Goal: Register for event/course

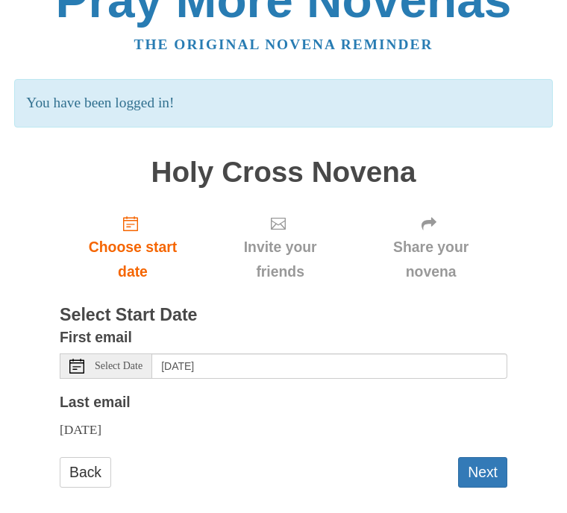
scroll to position [48, 0]
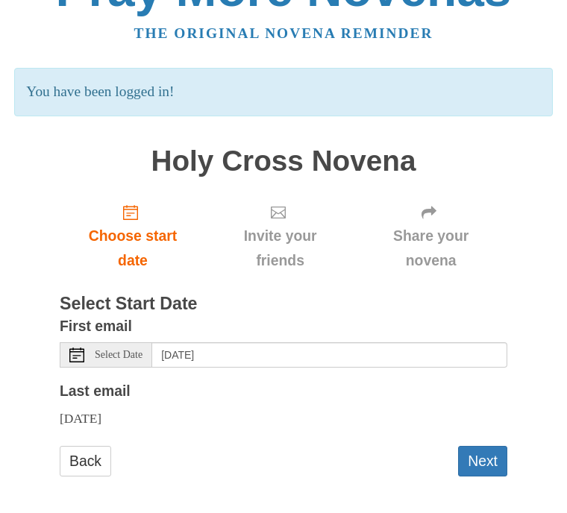
click at [135, 245] on span "Choose start date" at bounding box center [133, 249] width 116 height 49
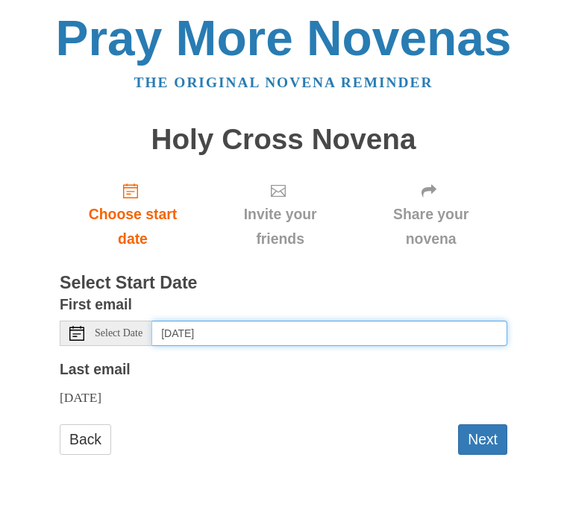
click at [218, 330] on input "[DATE]" at bounding box center [329, 333] width 355 height 25
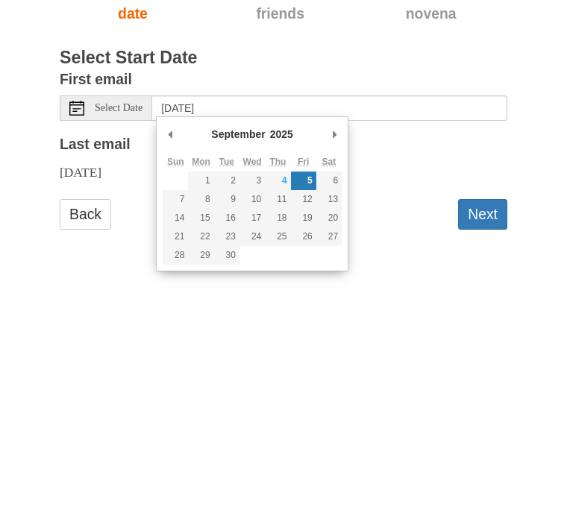
click at [514, 135] on div "Pray More Novenas The original novena reminder [GEOGRAPHIC_DATA] Choose start d…" at bounding box center [283, 249] width 567 height 498
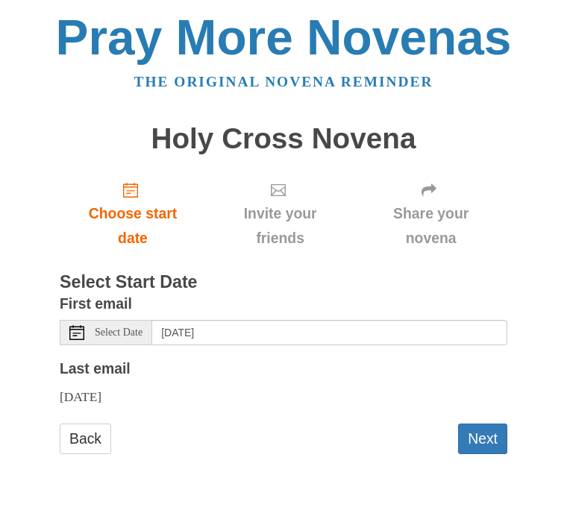
click at [483, 431] on button "Next" at bounding box center [482, 439] width 49 height 31
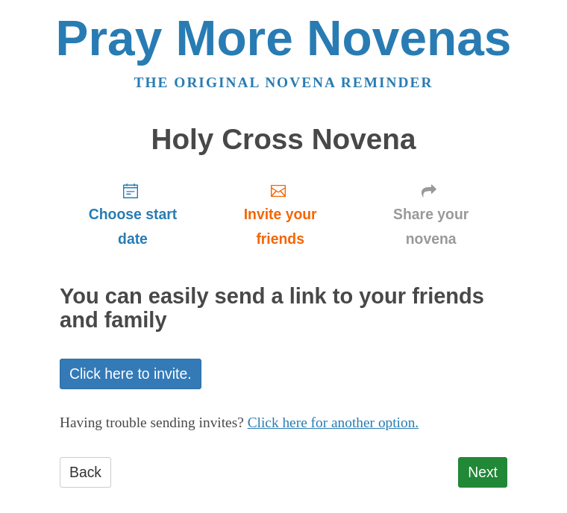
click at [481, 462] on link "Next" at bounding box center [482, 472] width 49 height 31
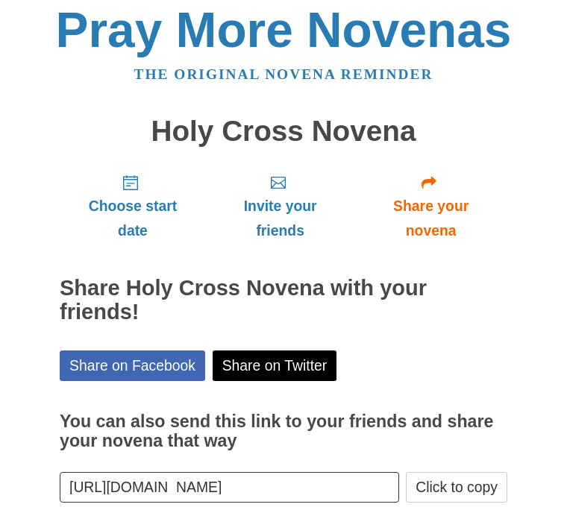
scroll to position [54, 0]
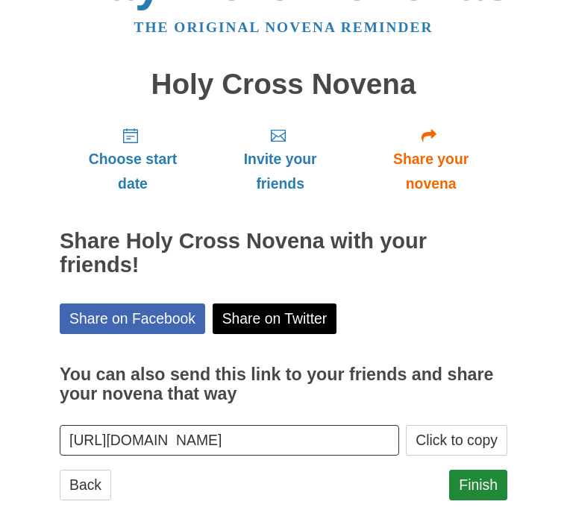
click at [479, 471] on link "Finish" at bounding box center [478, 486] width 58 height 31
